Goal: Information Seeking & Learning: Learn about a topic

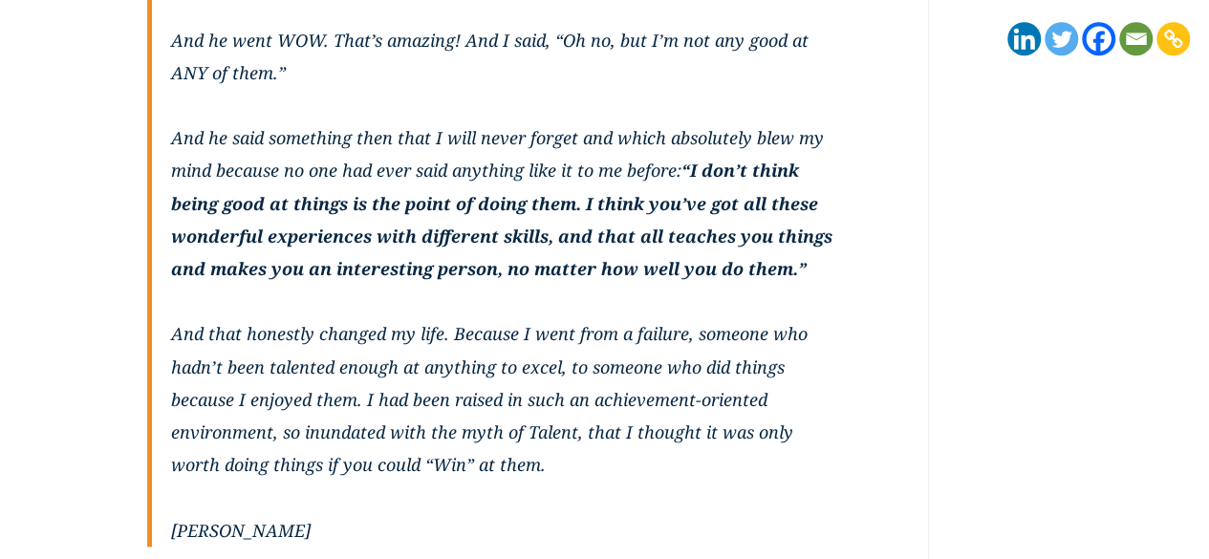
scroll to position [728, 0]
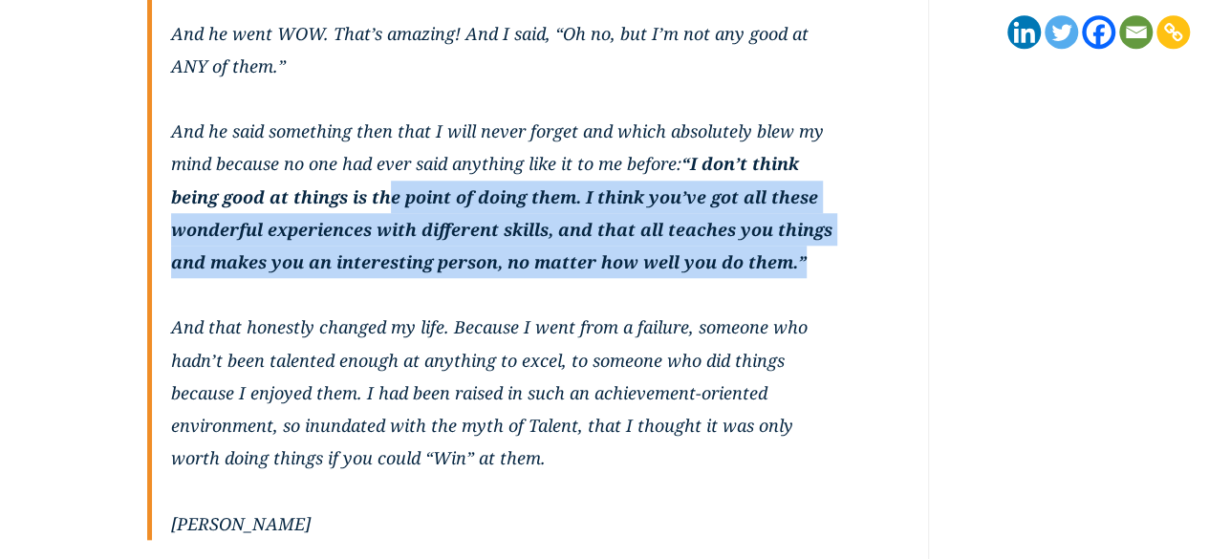
drag, startPoint x: 387, startPoint y: 195, endPoint x: 800, endPoint y: 269, distance: 419.4
click at [800, 269] on strong "“I don’t think being good at things is the point of doing them. I think you’ve …" at bounding box center [501, 212] width 661 height 121
click at [755, 259] on strong "“I don’t think being good at things is the point of doing them. I think you’ve …" at bounding box center [501, 212] width 661 height 121
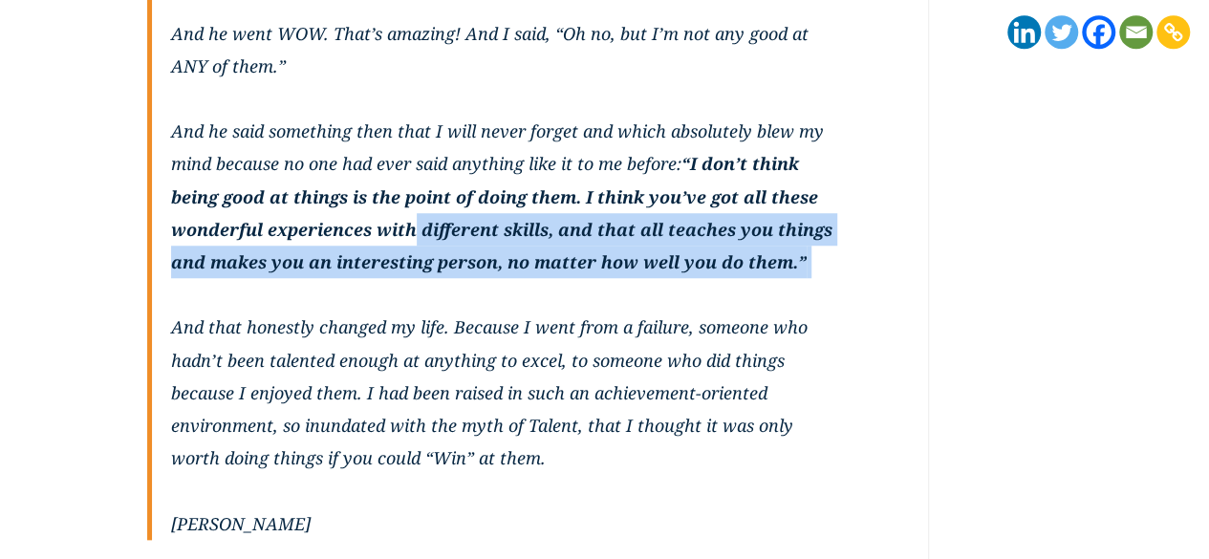
drag, startPoint x: 416, startPoint y: 216, endPoint x: 812, endPoint y: 295, distance: 404.5
click at [812, 295] on p "When I was 15 I spent a month working on an archeological dig. I was talking to…" at bounding box center [508, 163] width 674 height 686
click at [812, 277] on p "When I was 15 I spent a month working on an archeological dig. I was talking to…" at bounding box center [508, 163] width 674 height 686
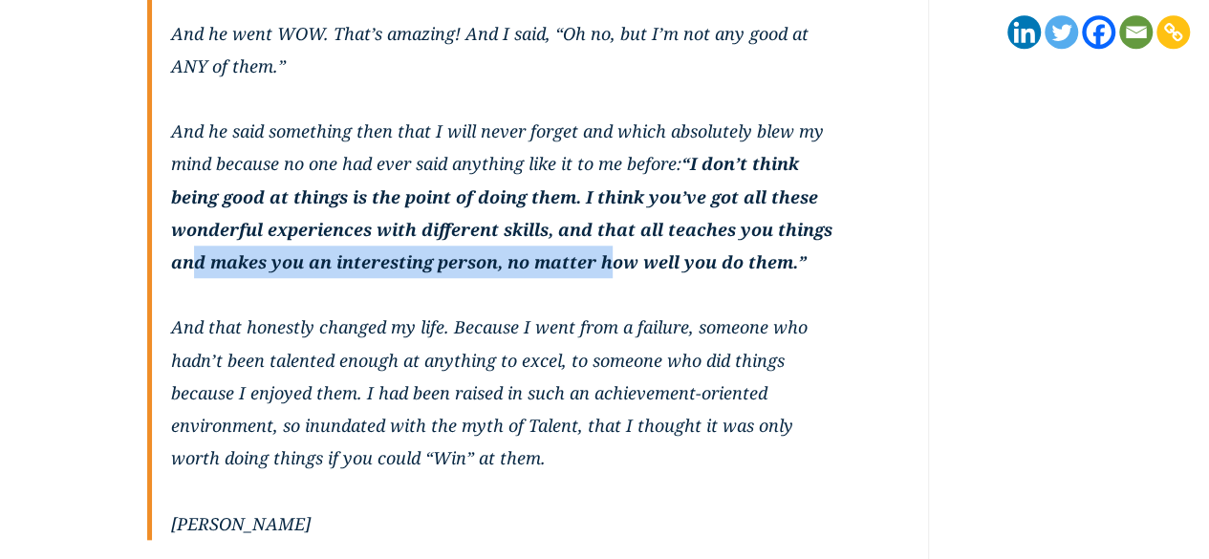
drag, startPoint x: 287, startPoint y: 246, endPoint x: 604, endPoint y: 252, distance: 317.4
click at [604, 252] on p "When I was 15 I spent a month working on an archeological dig. I was talking to…" at bounding box center [508, 163] width 674 height 686
click at [610, 251] on strong "“I don’t think being good at things is the point of doing them. I think you’ve …" at bounding box center [501, 212] width 661 height 121
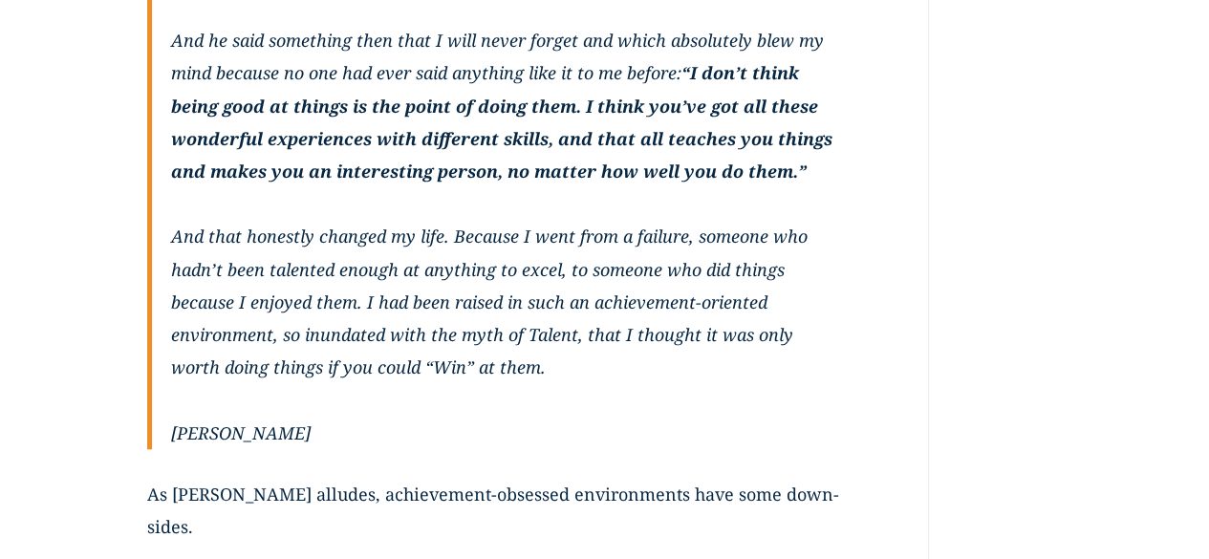
scroll to position [847, 0]
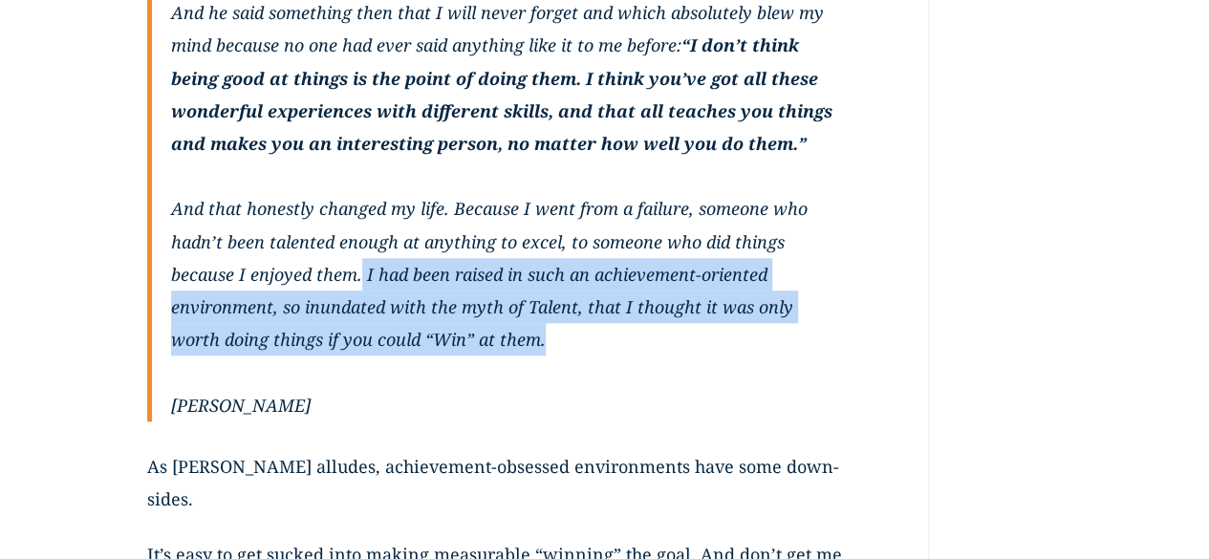
drag, startPoint x: 400, startPoint y: 276, endPoint x: 590, endPoint y: 349, distance: 203.6
click at [590, 349] on p "When I was 15 I spent a month working on an archeological dig. I was talking to…" at bounding box center [508, 45] width 674 height 686
click at [590, 350] on p "When I was 15 I spent a month working on an archeological dig. I was talking to…" at bounding box center [508, 45] width 674 height 686
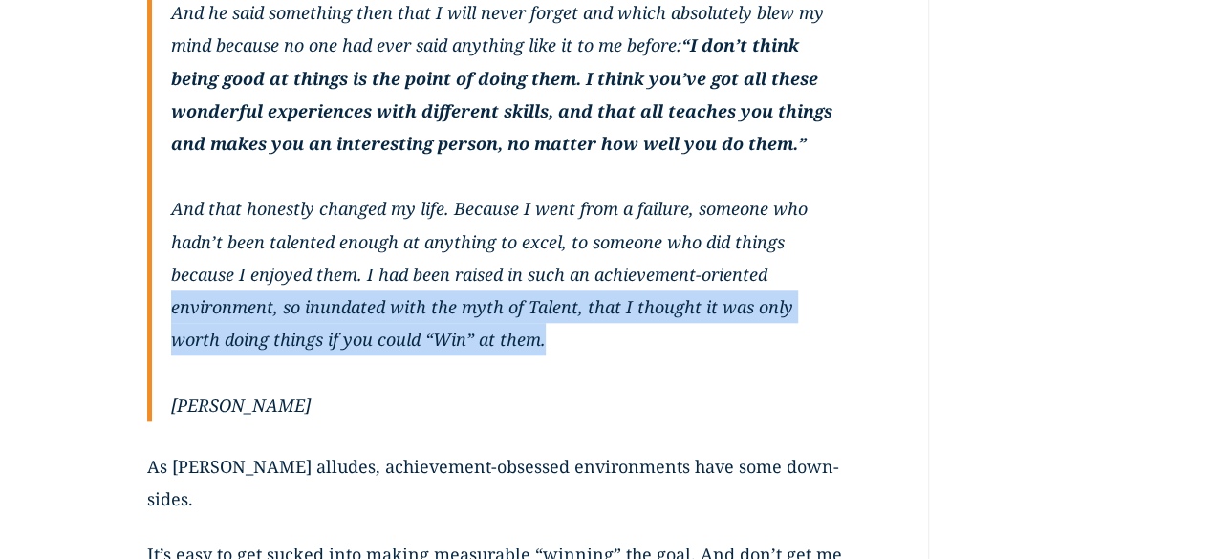
drag, startPoint x: 168, startPoint y: 306, endPoint x: 625, endPoint y: 323, distance: 457.2
click at [625, 323] on blockquote "When I was 15 I spent a month working on an archeological dig. I was talking to…" at bounding box center [496, 61] width 698 height 719
click at [629, 334] on p "When I was 15 I spent a month working on an archeological dig. I was talking to…" at bounding box center [508, 45] width 674 height 686
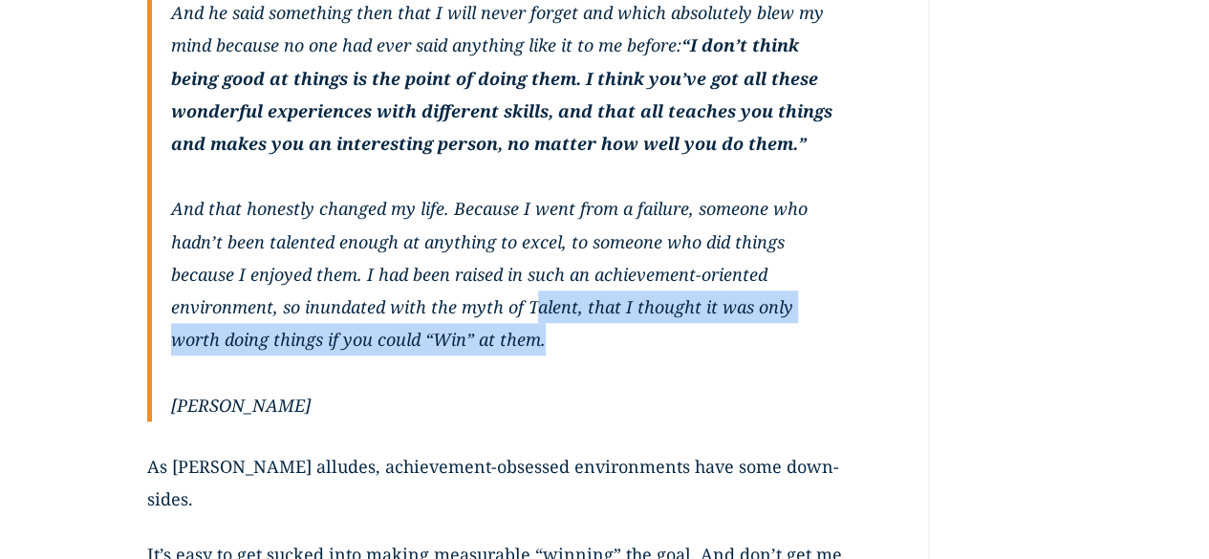
drag, startPoint x: 531, startPoint y: 301, endPoint x: 637, endPoint y: 344, distance: 113.6
click at [637, 344] on p "When I was 15 I spent a month working on an archeological dig. I was talking to…" at bounding box center [508, 45] width 674 height 686
click at [637, 345] on p "When I was 15 I spent a month working on an archeological dig. I was talking to…" at bounding box center [508, 45] width 674 height 686
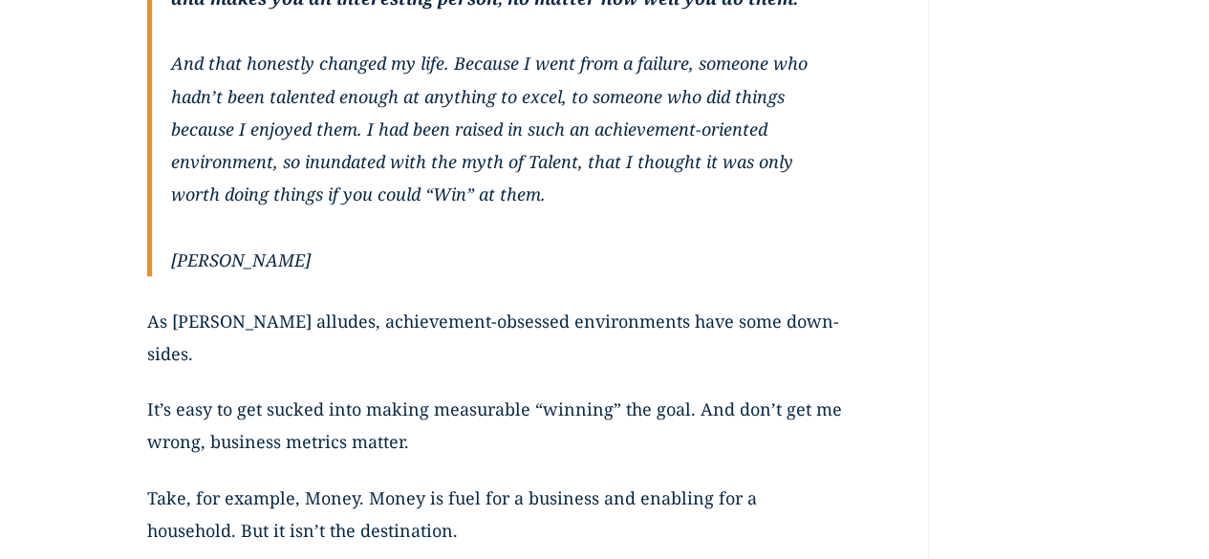
scroll to position [1015, 0]
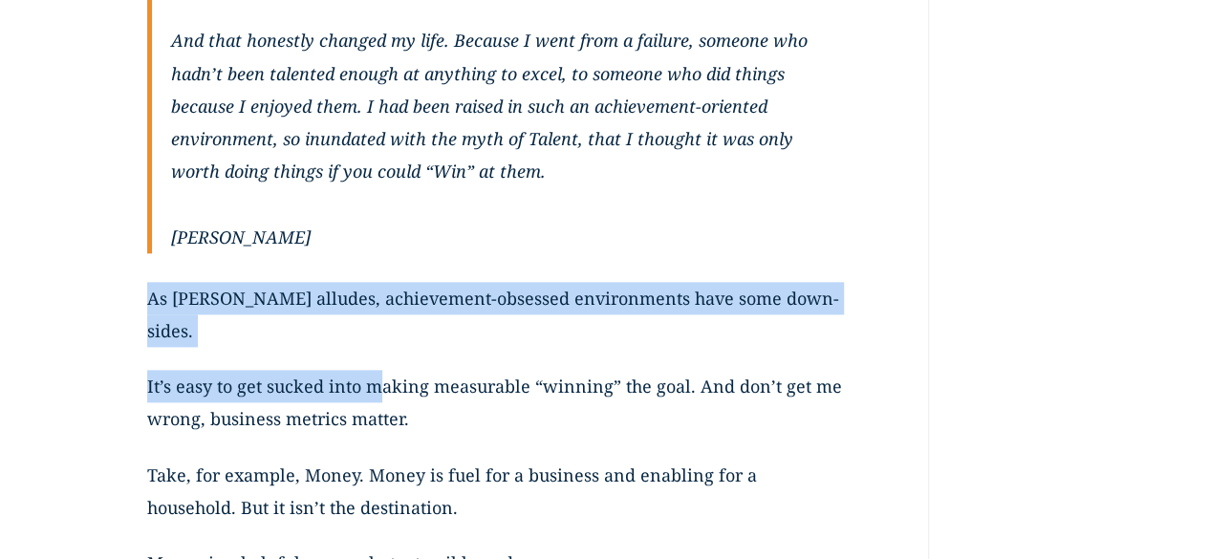
drag, startPoint x: 153, startPoint y: 300, endPoint x: 423, endPoint y: 393, distance: 286.0
click at [379, 358] on div "When I was 15 I spent a month working on an archeological dig. I was talking to…" at bounding box center [496, 260] width 698 height 1453
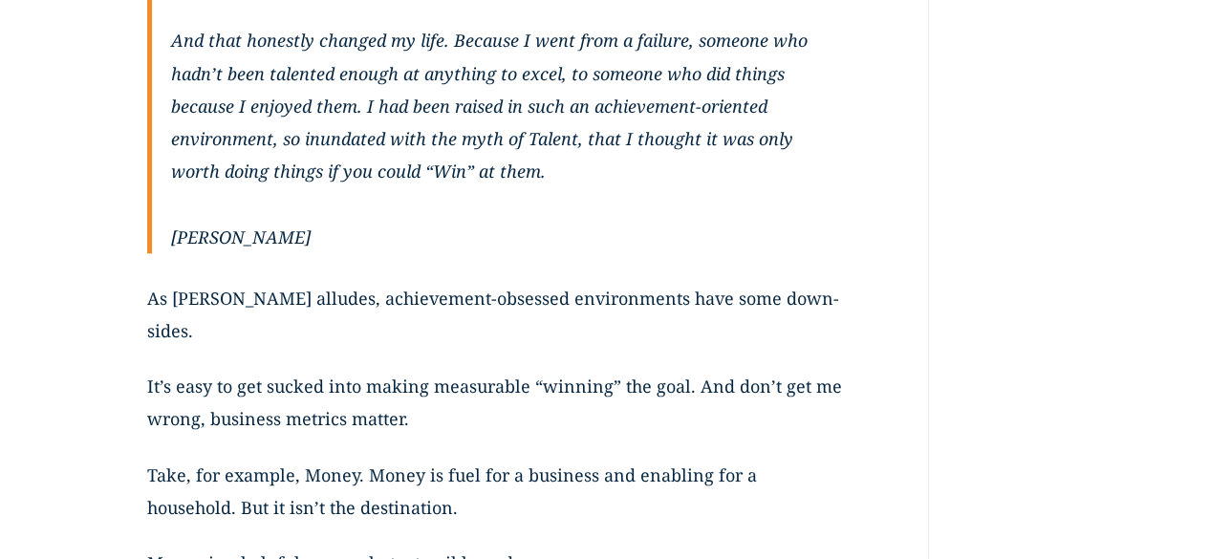
click at [470, 393] on p "It’s easy to get sucked into making measurable “winning” the goal. And don’t ge…" at bounding box center [496, 414] width 698 height 88
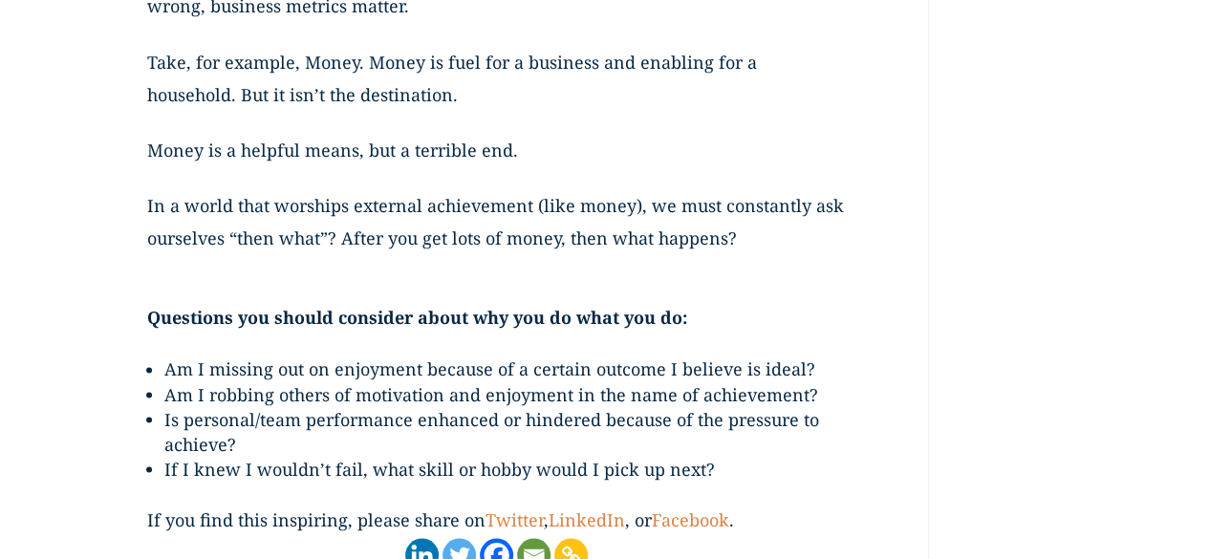
scroll to position [1445, 0]
